Goal: Transaction & Acquisition: Obtain resource

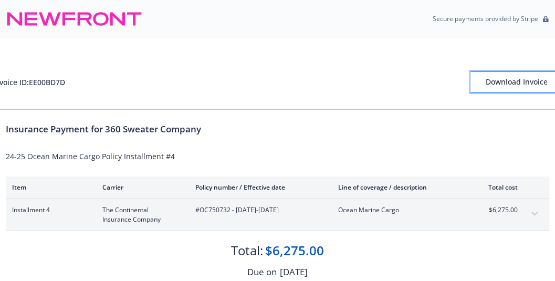
click at [495, 88] on div "Download Invoice" at bounding box center [517, 82] width 92 height 20
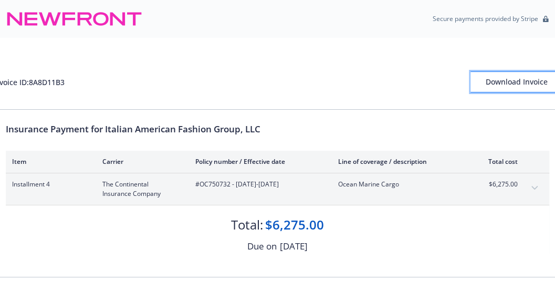
click at [530, 86] on div "Download Invoice" at bounding box center [517, 82] width 92 height 20
